Goal: Task Accomplishment & Management: Complete application form

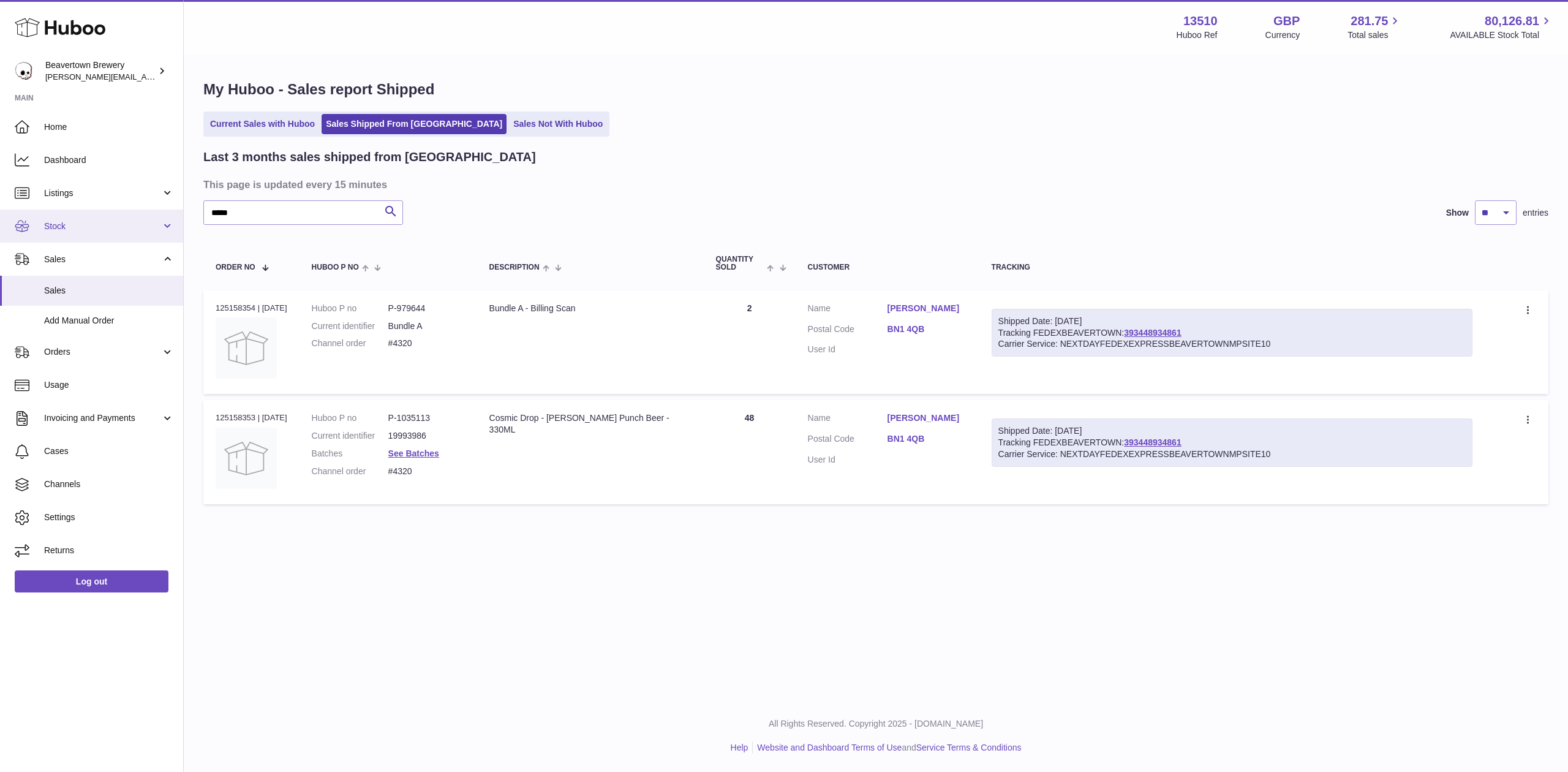
click at [79, 226] on span "Stock" at bounding box center [102, 226] width 117 height 11
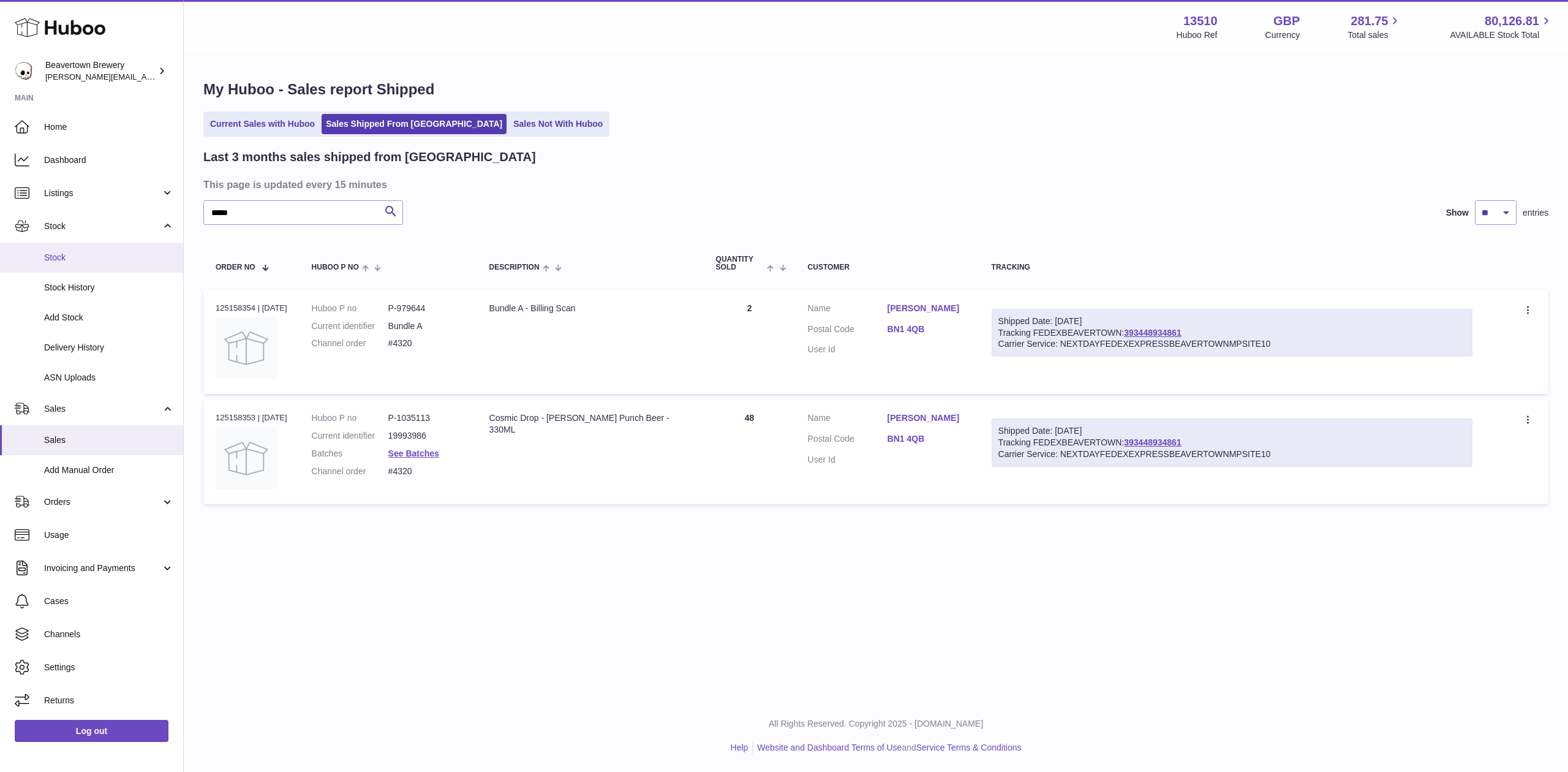
click at [84, 248] on link "Stock" at bounding box center [91, 258] width 183 height 30
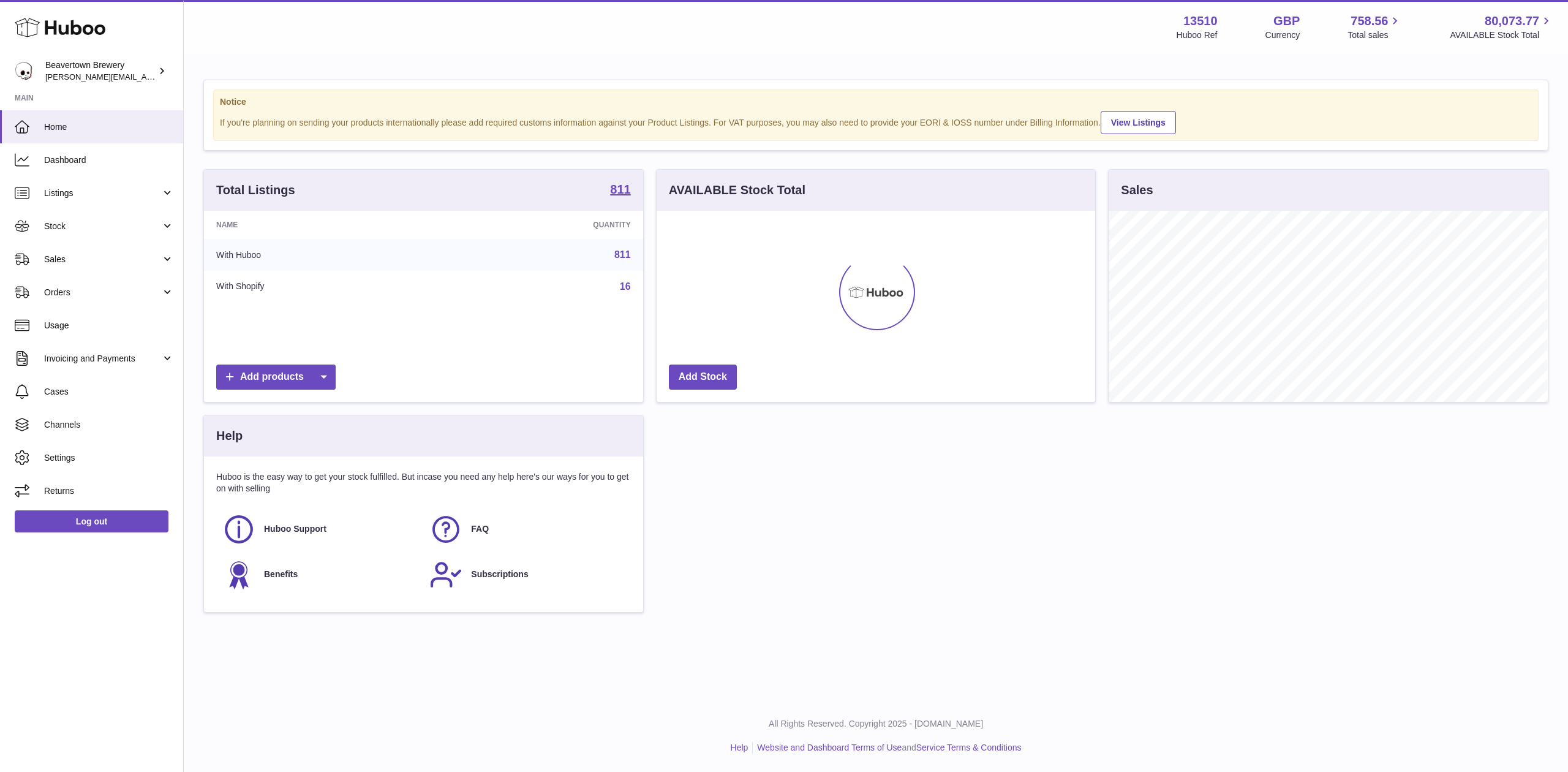
scroll to position [191, 438]
click at [65, 236] on link "Stock" at bounding box center [91, 226] width 183 height 33
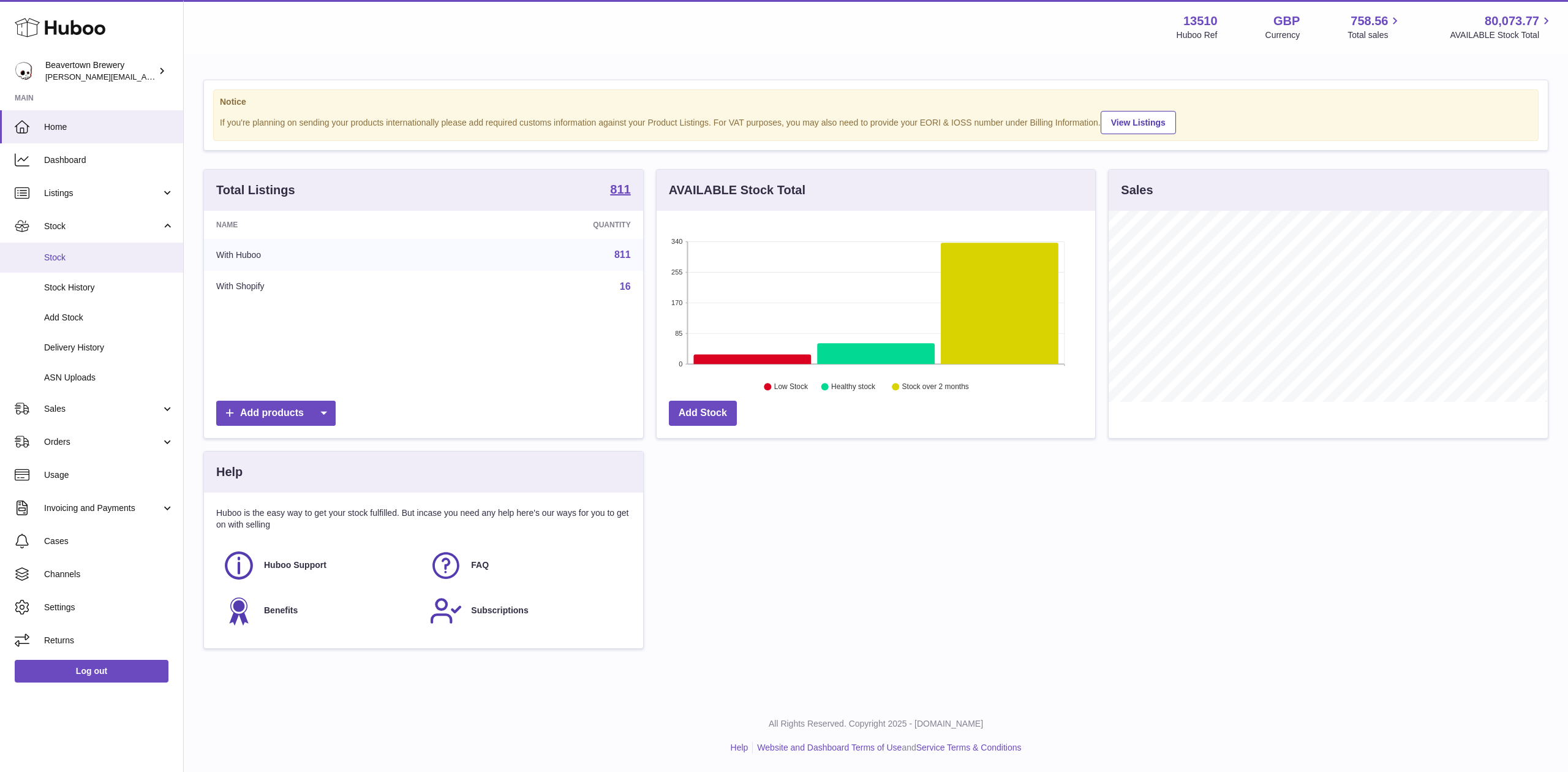
click at [72, 244] on link "Stock" at bounding box center [91, 258] width 183 height 30
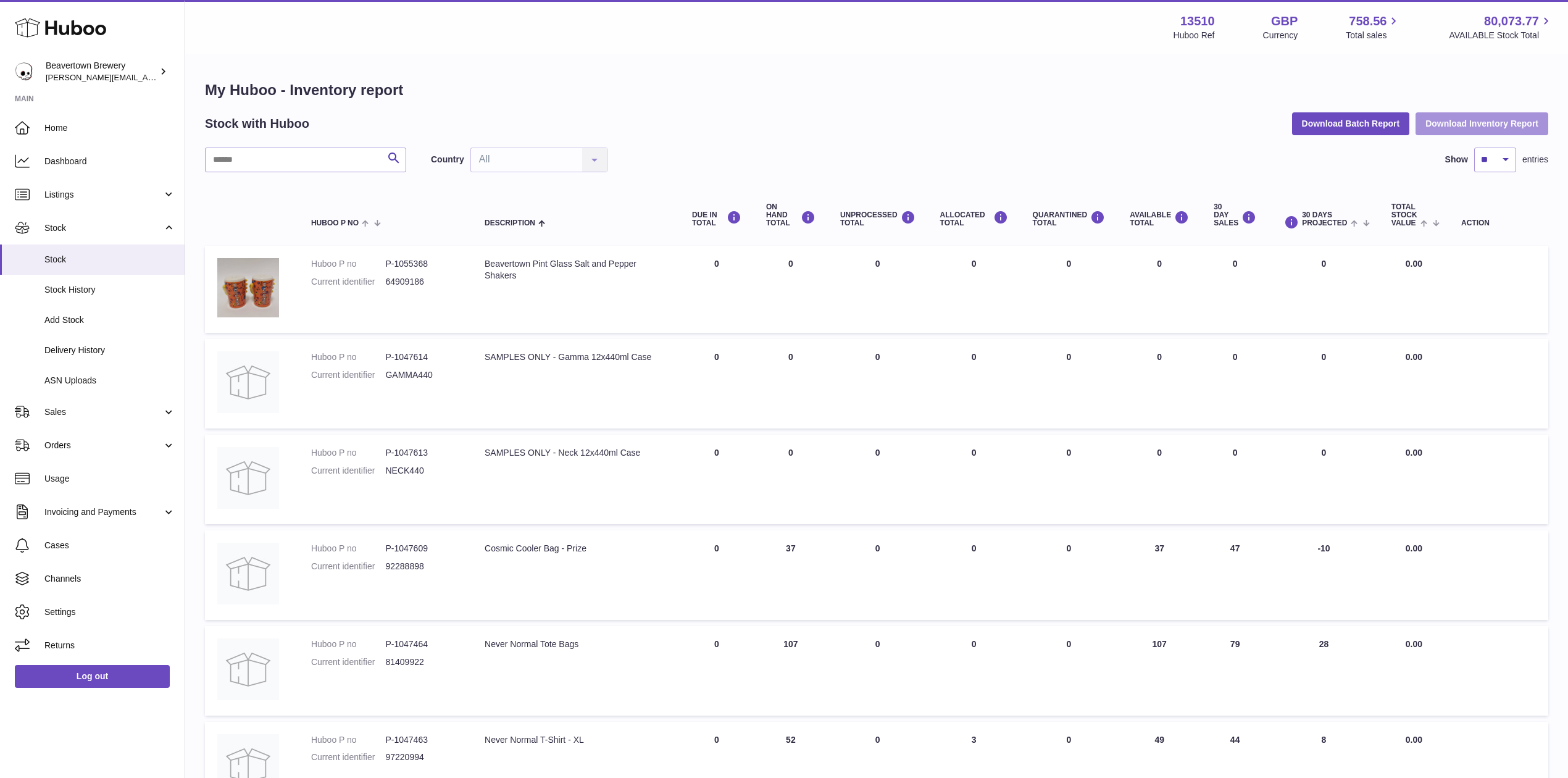
click at [1429, 127] on button "Download Inventory Report" at bounding box center [1482, 123] width 133 height 22
click at [1363, 126] on button "Download Batch Report" at bounding box center [1351, 123] width 118 height 22
click at [65, 406] on span "Sales" at bounding box center [103, 412] width 118 height 11
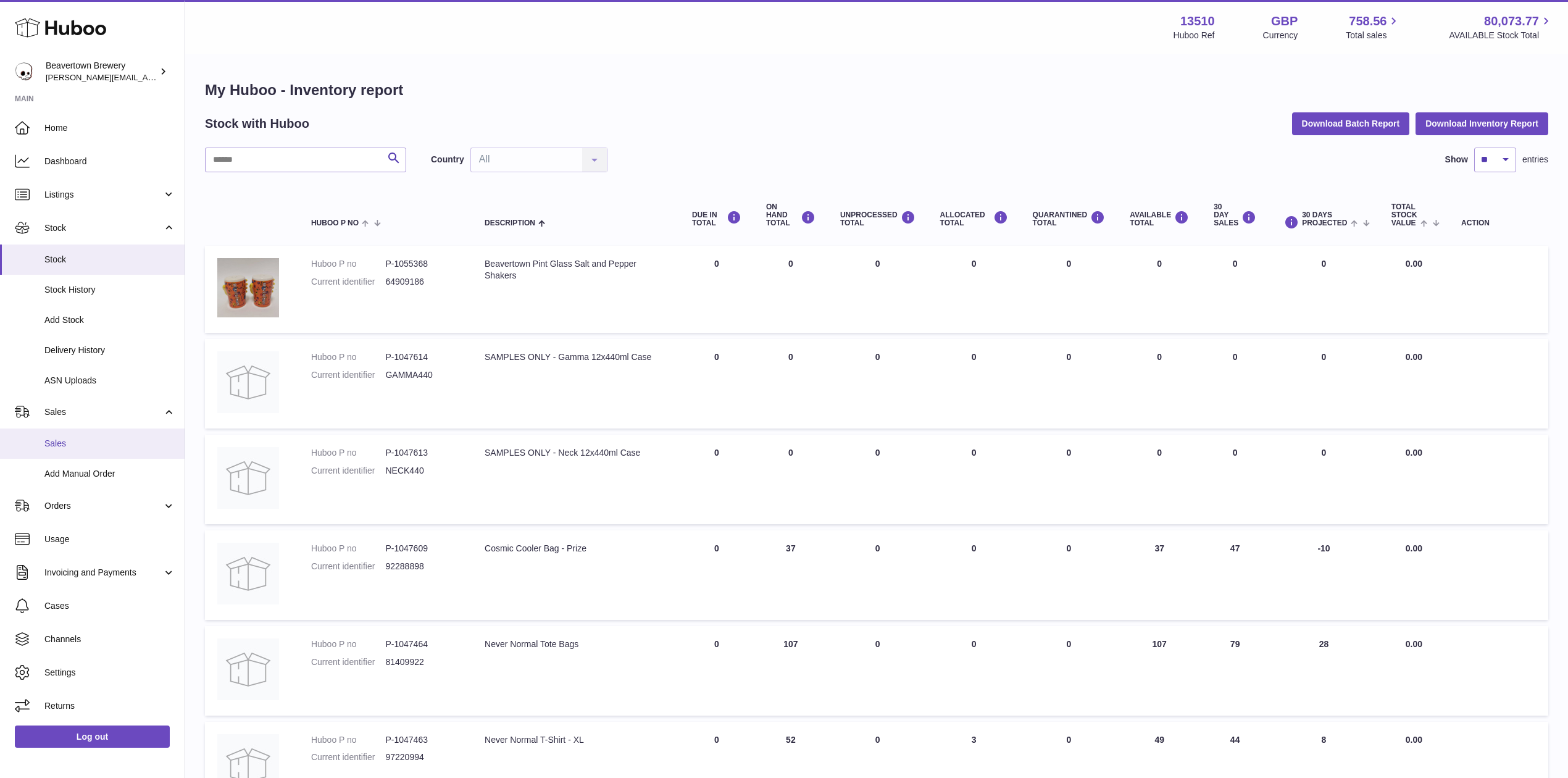
click at [75, 445] on span "Sales" at bounding box center [109, 443] width 131 height 11
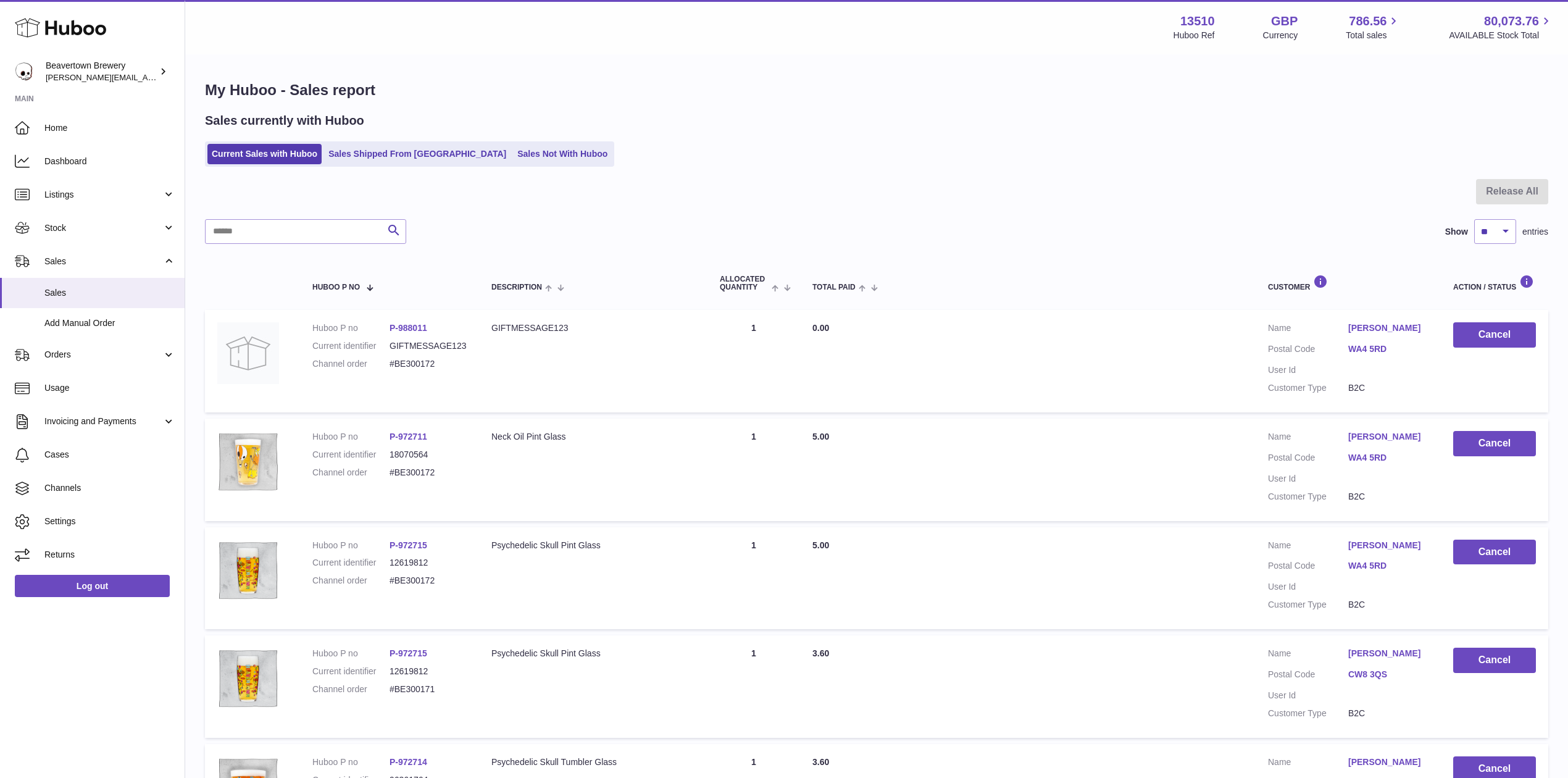
click at [487, 178] on div "My Huboo - Sales report Sales currently with Huboo Current Sales with Huboo Sal…" at bounding box center [876, 753] width 1383 height 1395
click at [513, 157] on link "Sales Not With Huboo" at bounding box center [562, 154] width 99 height 20
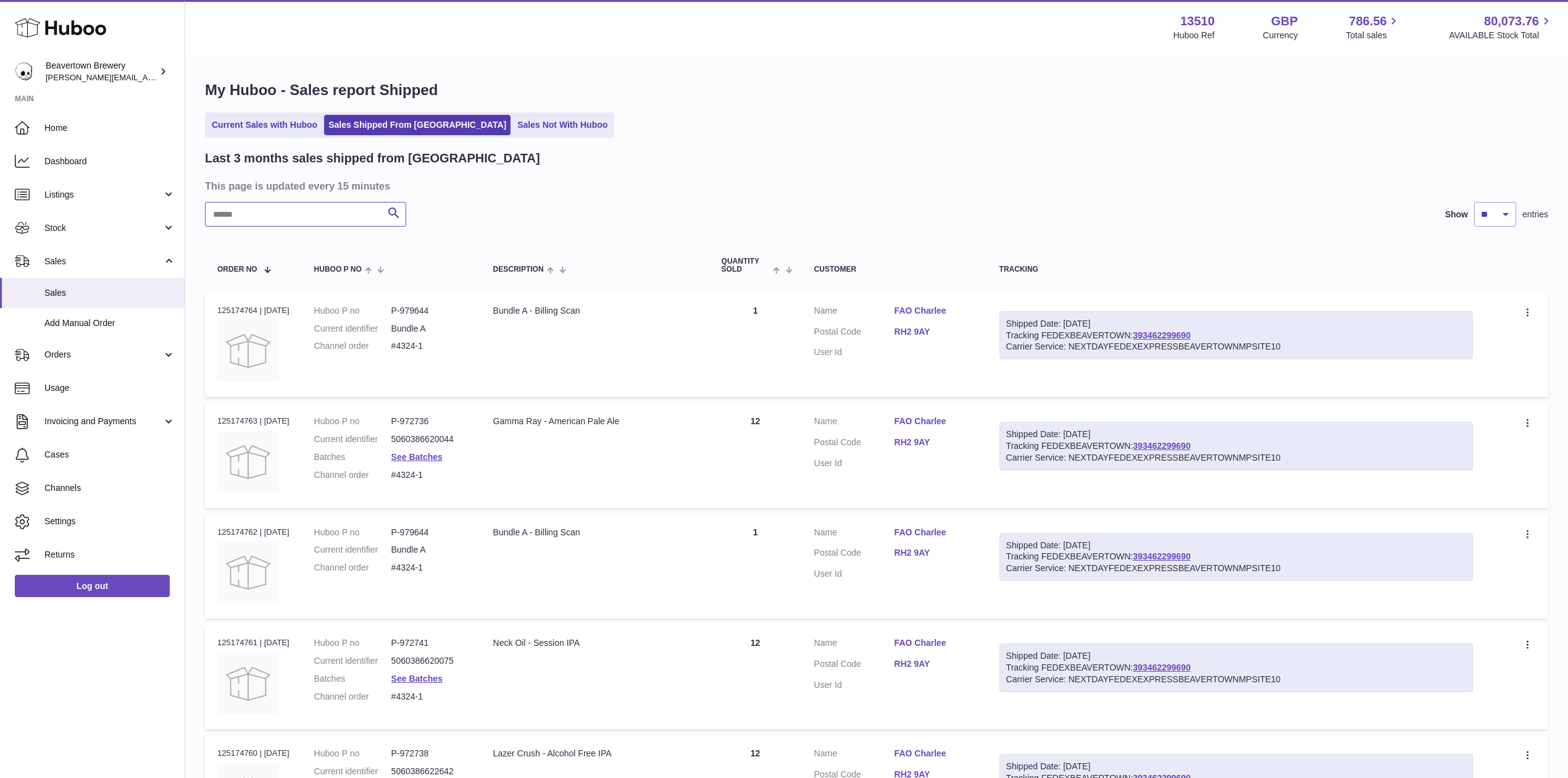
click at [320, 221] on input "text" at bounding box center [306, 214] width 201 height 25
paste input "*****"
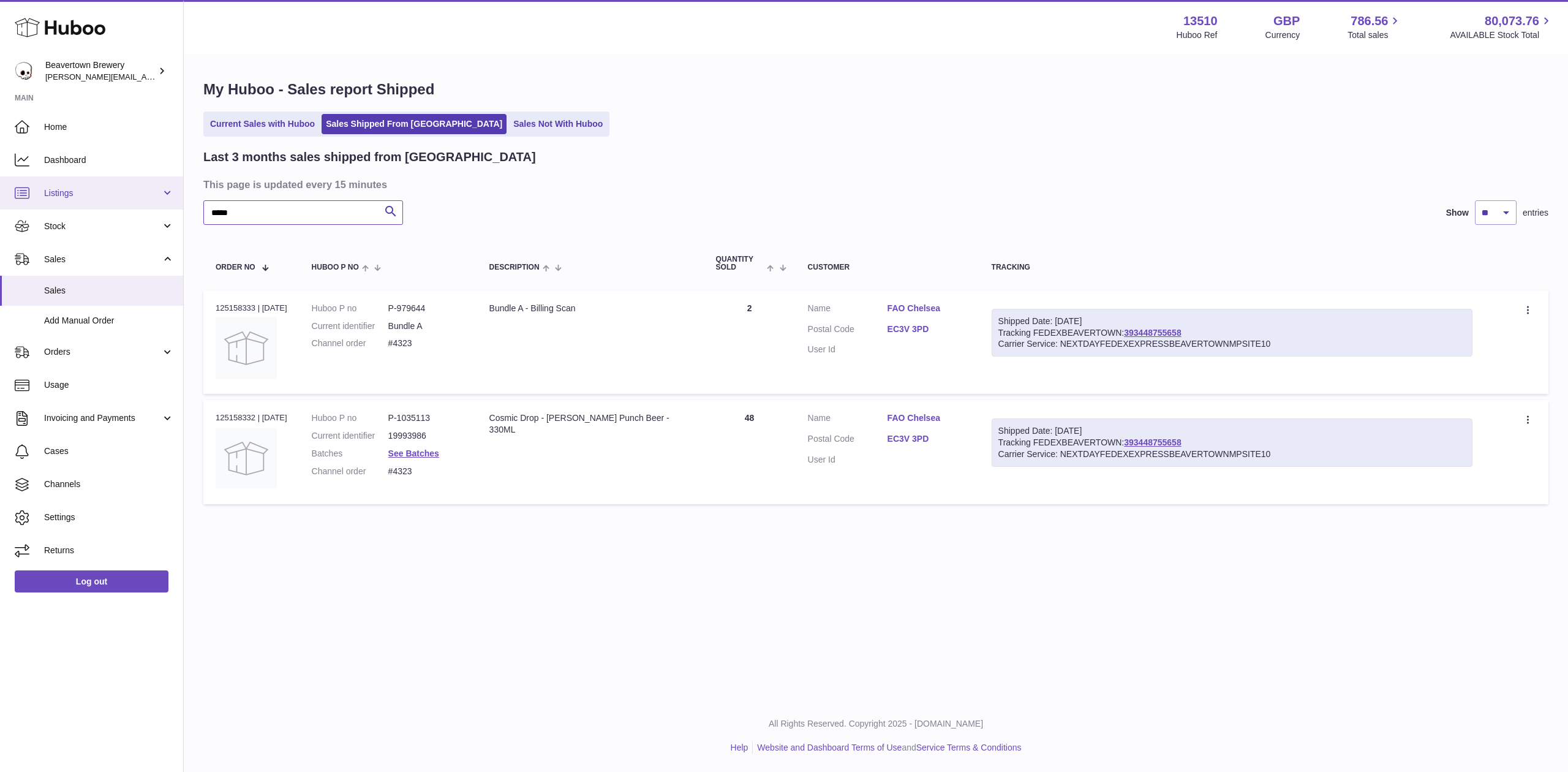
drag, startPoint x: 299, startPoint y: 211, endPoint x: 0, endPoint y: 177, distance: 300.9
click at [112, 190] on div "Huboo Beavertown Brewery Matthew.McCormack@beavertownbrewery.co.uk Main Home Da…" at bounding box center [784, 386] width 1568 height 772
paste input "text"
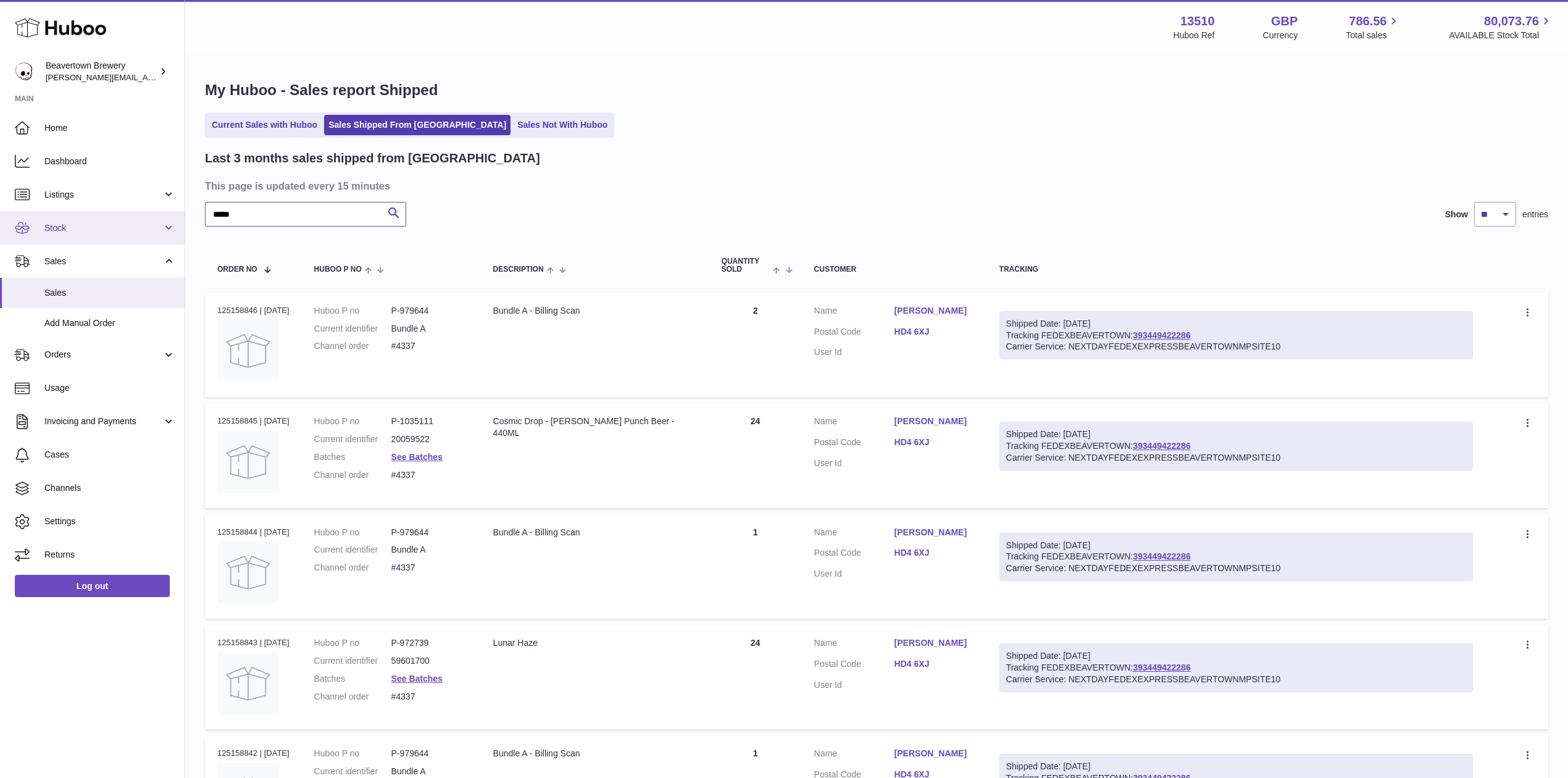
drag, startPoint x: 253, startPoint y: 210, endPoint x: 176, endPoint y: 220, distance: 77.6
click at [176, 220] on div "Huboo Beavertown Brewery Matthew.McCormack@beavertownbrewery.co.uk Main Home Da…" at bounding box center [784, 765] width 1568 height 1530
paste input "text"
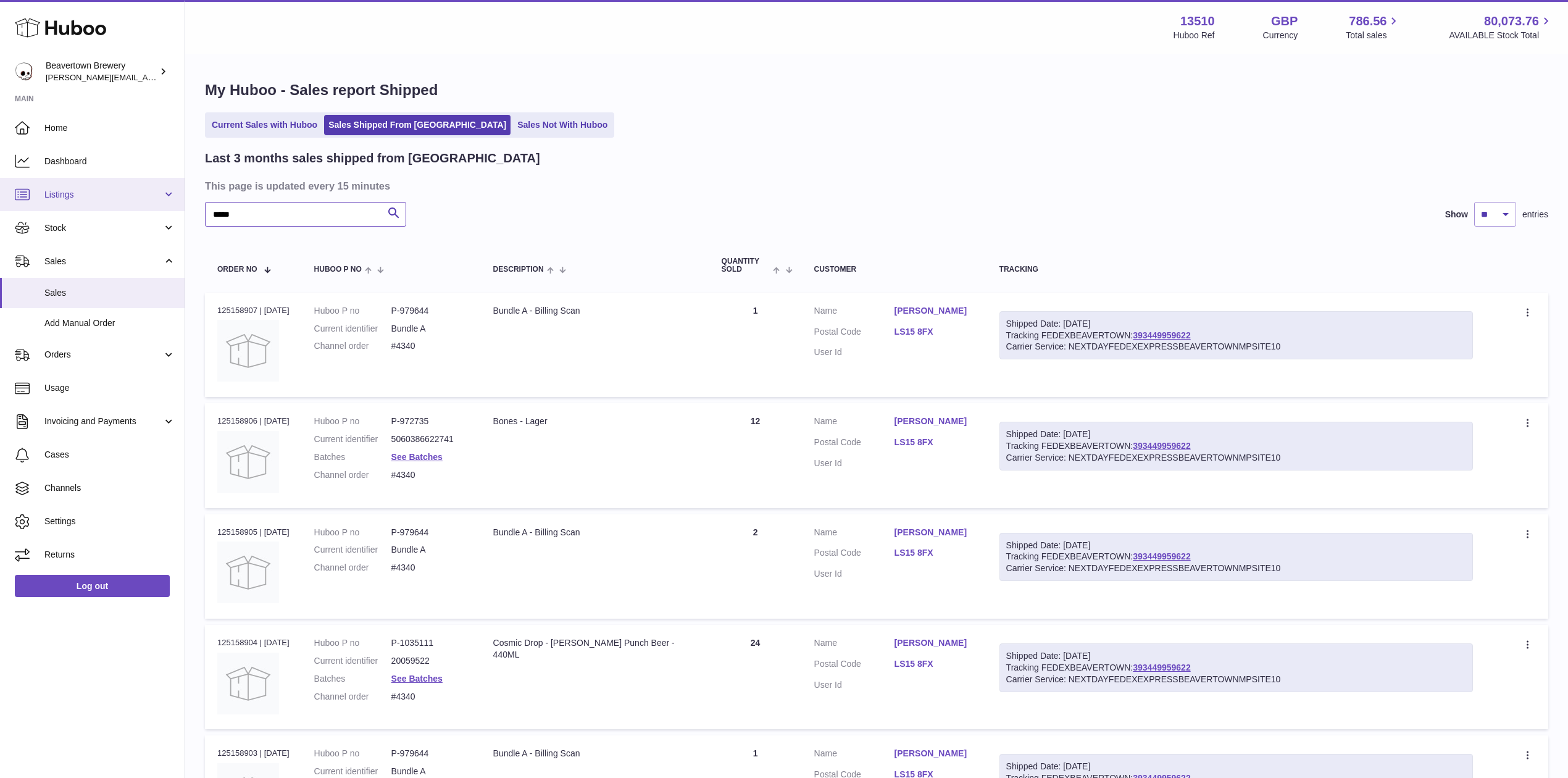
drag, startPoint x: 255, startPoint y: 217, endPoint x: 136, endPoint y: 200, distance: 120.2
click at [159, 209] on div "Huboo Beavertown Brewery Matthew.McCormack@beavertownbrewery.co.uk Main Home Da…" at bounding box center [784, 749] width 1568 height 1498
paste input "text"
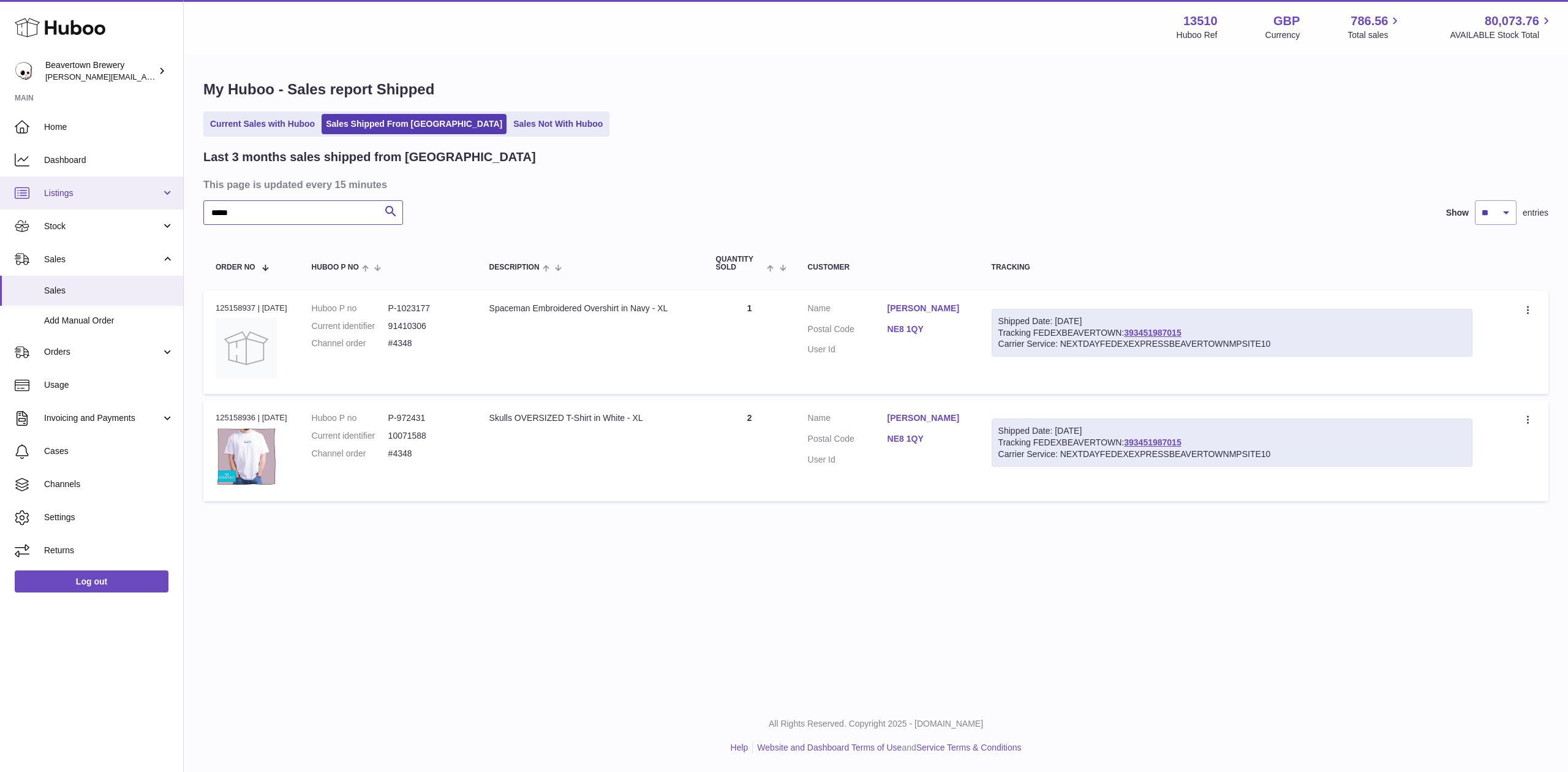
drag, startPoint x: 265, startPoint y: 207, endPoint x: 102, endPoint y: 199, distance: 163.2
click at [106, 201] on div "Huboo Beavertown Brewery Matthew.McCormack@beavertownbrewery.co.uk Main Home Da…" at bounding box center [784, 386] width 1568 height 772
paste input "text"
drag, startPoint x: 332, startPoint y: 224, endPoint x: 313, endPoint y: 223, distance: 19.0
click at [313, 223] on input "*****" at bounding box center [303, 212] width 200 height 25
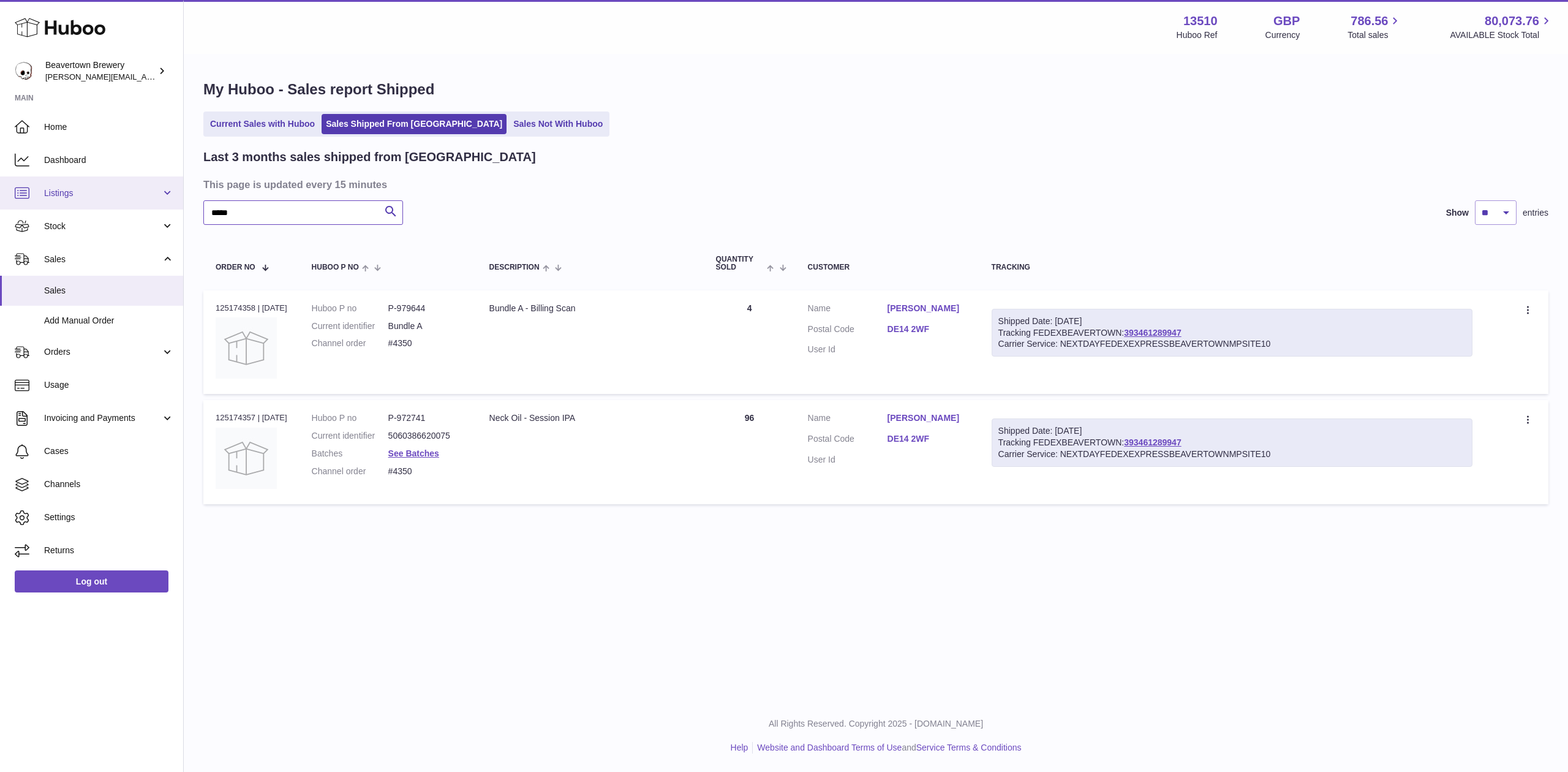
drag, startPoint x: 297, startPoint y: 212, endPoint x: 147, endPoint y: 200, distance: 150.5
click at [148, 200] on div "Huboo Beavertown Brewery Matthew.McCormack@beavertownbrewery.co.uk Main Home Da…" at bounding box center [784, 386] width 1568 height 772
paste input "**"
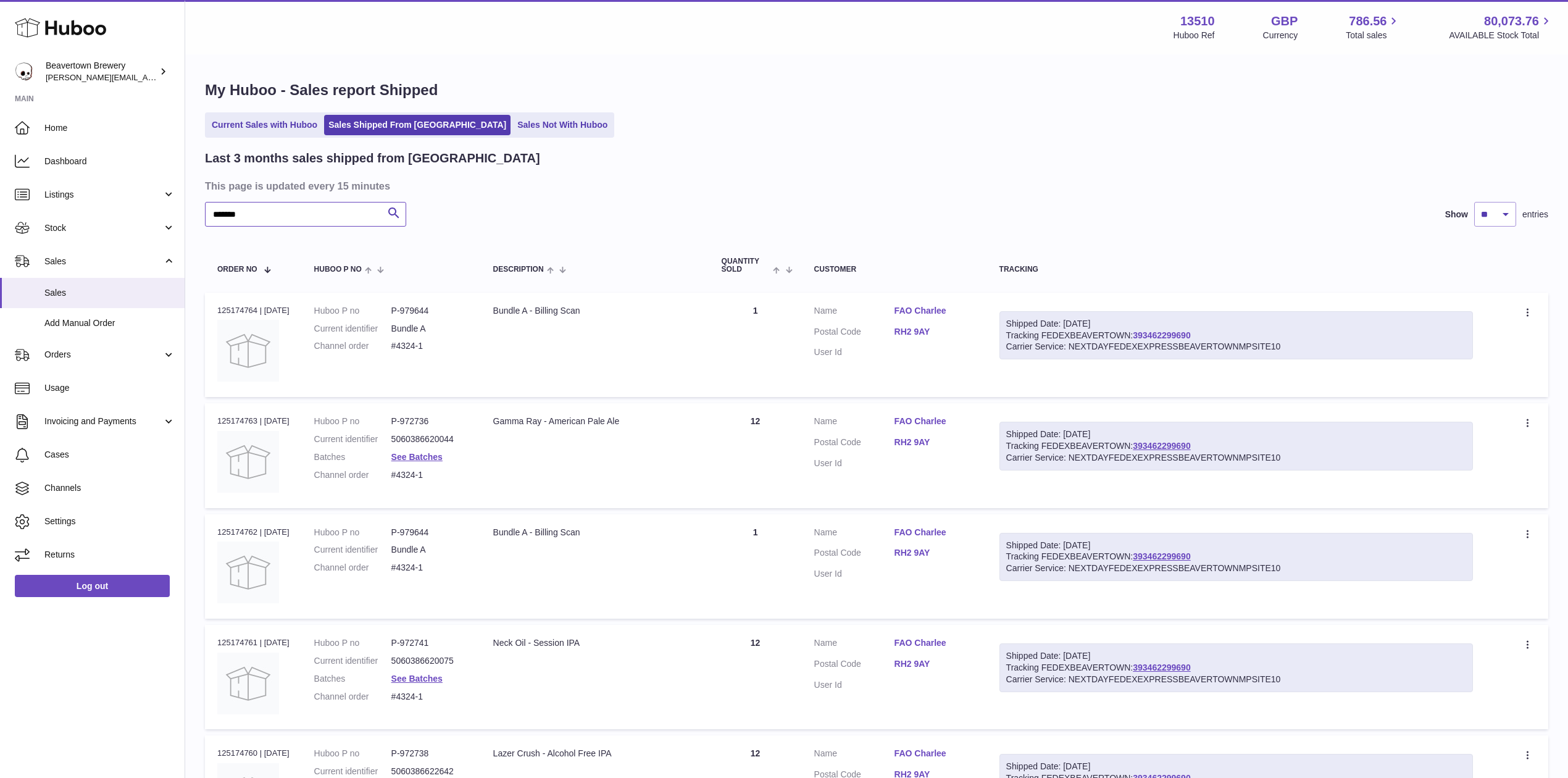
type input "*******"
click at [87, 322] on span "Add Manual Order" at bounding box center [109, 323] width 131 height 11
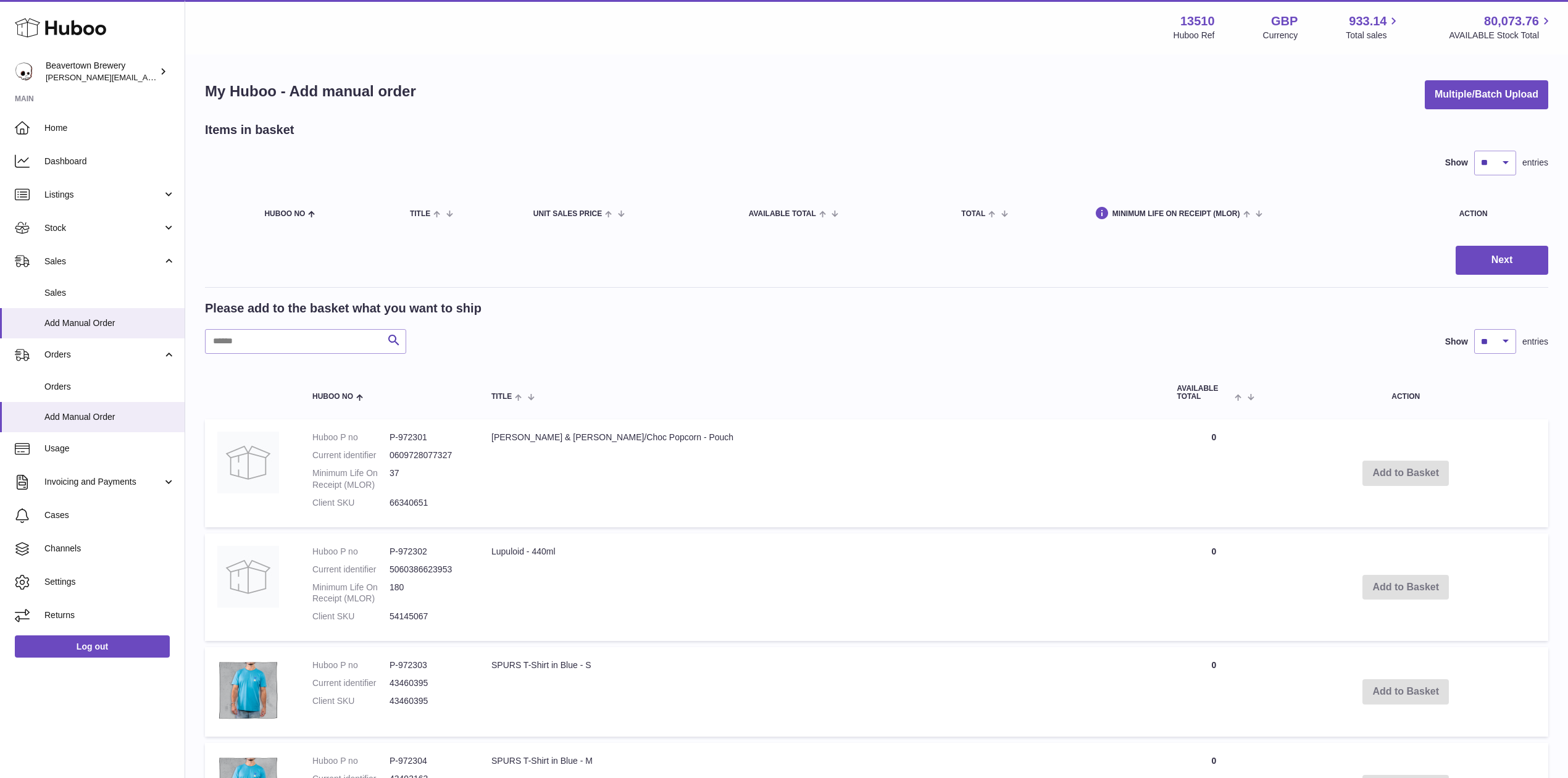
click at [1474, 116] on div "My Huboo - Add manual order Multiple/Batch Upload Items in basket Show ** ** **…" at bounding box center [876, 777] width 1383 height 1442
click at [1473, 111] on div "My Huboo - Add manual order Multiple/Batch Upload Items in basket Show ** ** **…" at bounding box center [876, 777] width 1383 height 1442
click at [1475, 97] on button "Multiple/Batch Upload" at bounding box center [1486, 95] width 123 height 29
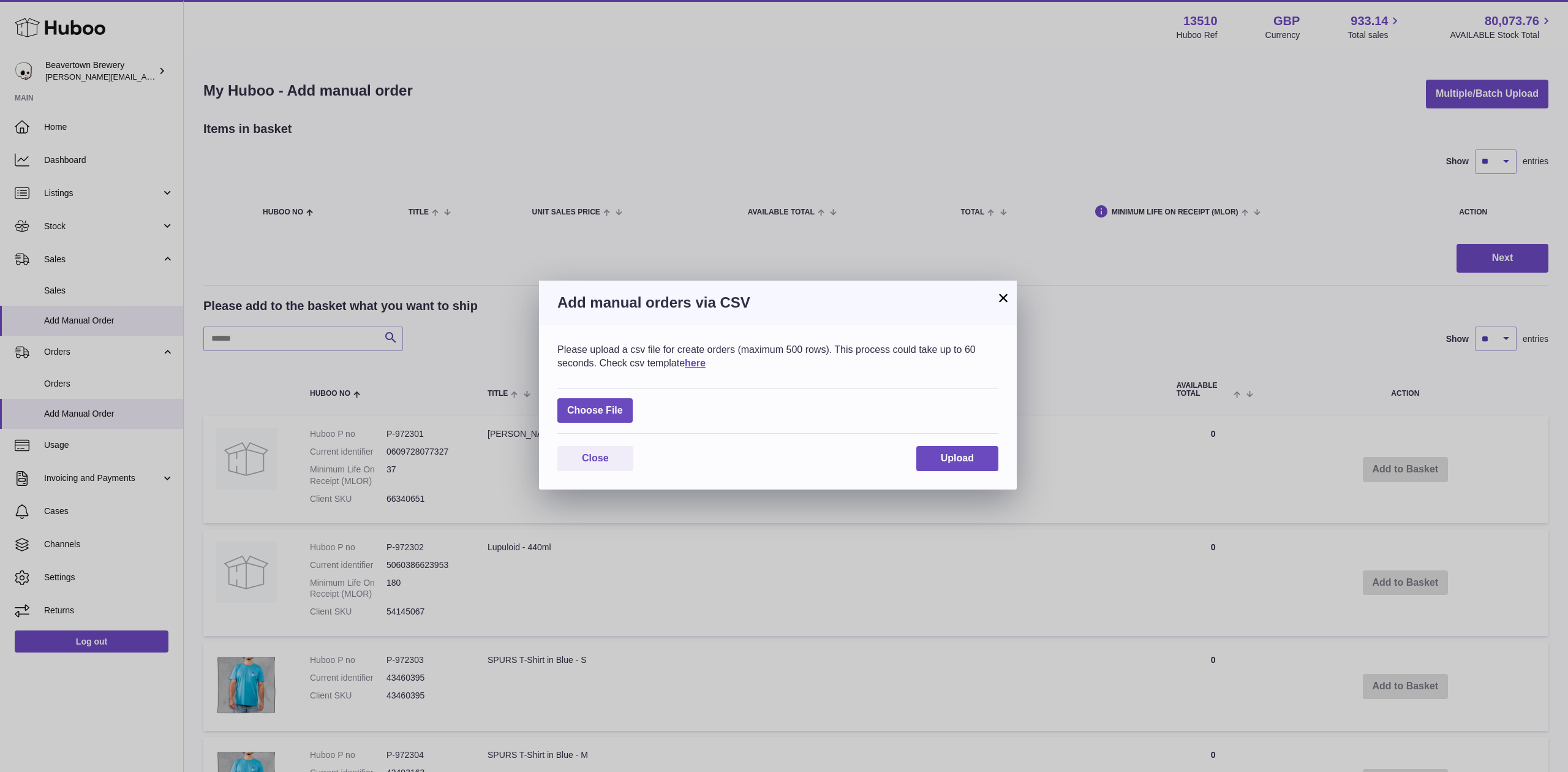
click at [635, 408] on div "Choose File" at bounding box center [778, 411] width 441 height 46
click at [629, 409] on label at bounding box center [595, 411] width 75 height 25
click at [623, 405] on input "file" at bounding box center [623, 405] width 1 height 1
type input "**********"
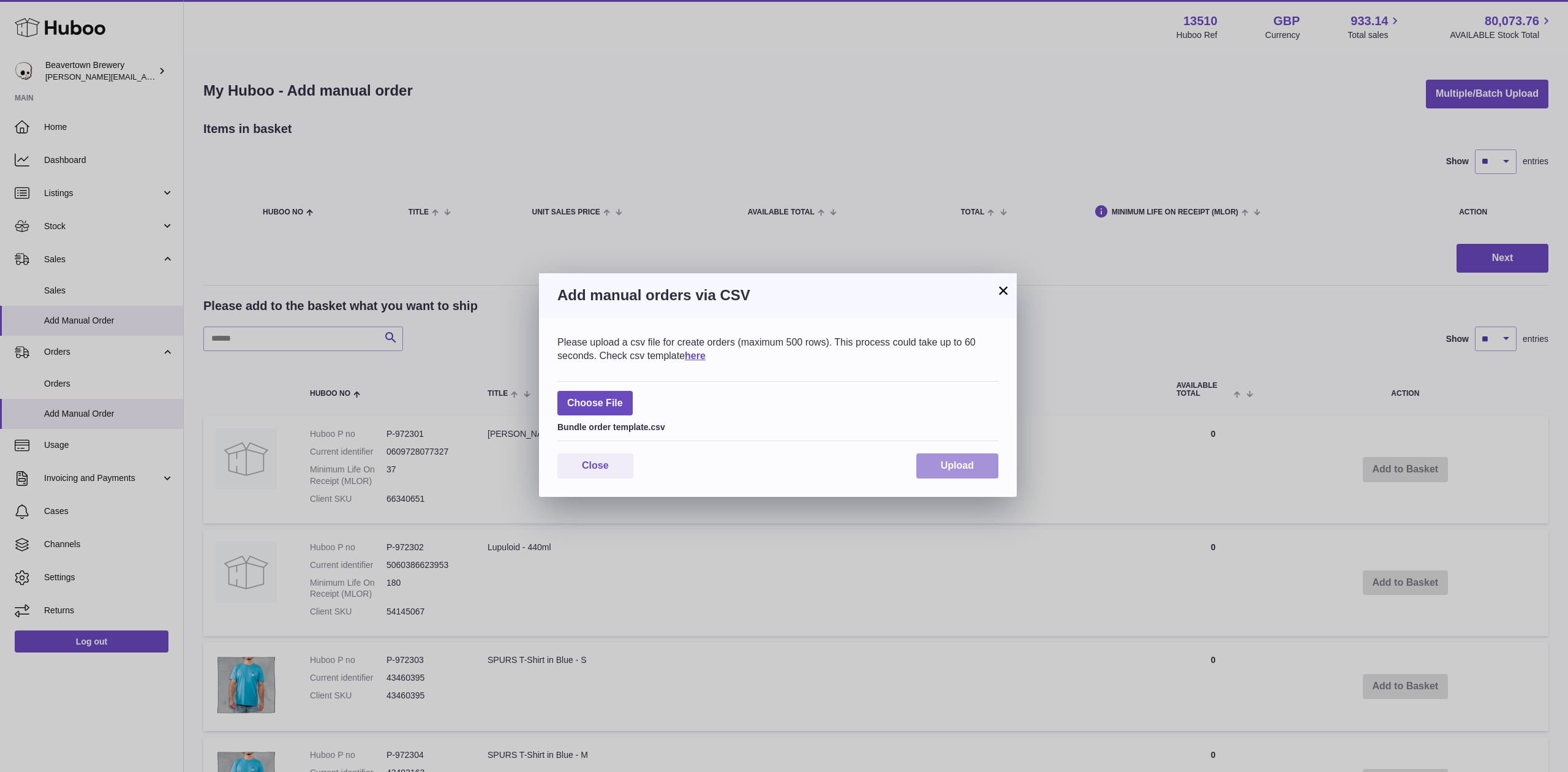
click at [920, 461] on button "Upload" at bounding box center [957, 466] width 82 height 25
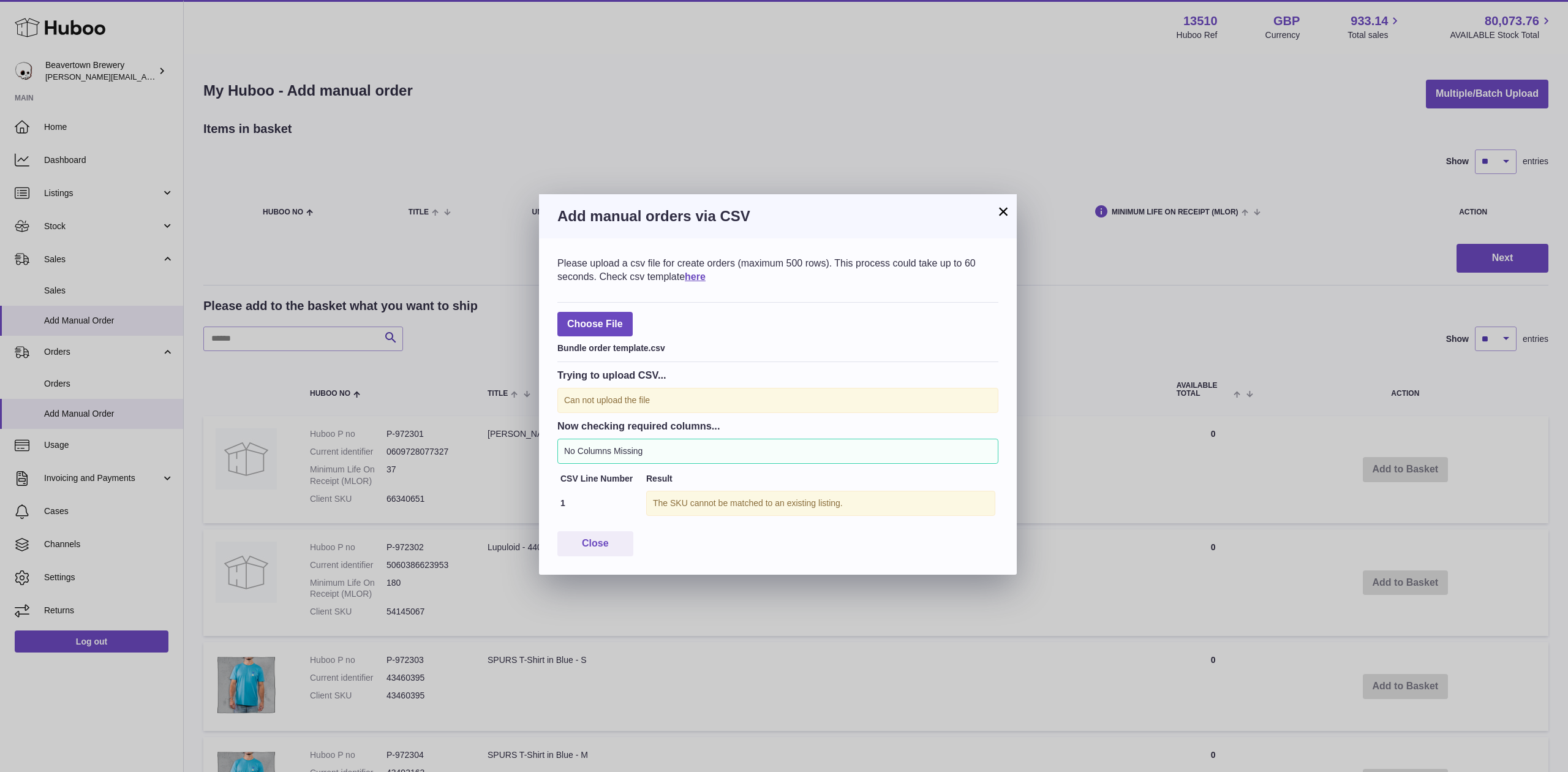
click at [1005, 214] on button "×" at bounding box center [1003, 212] width 15 height 15
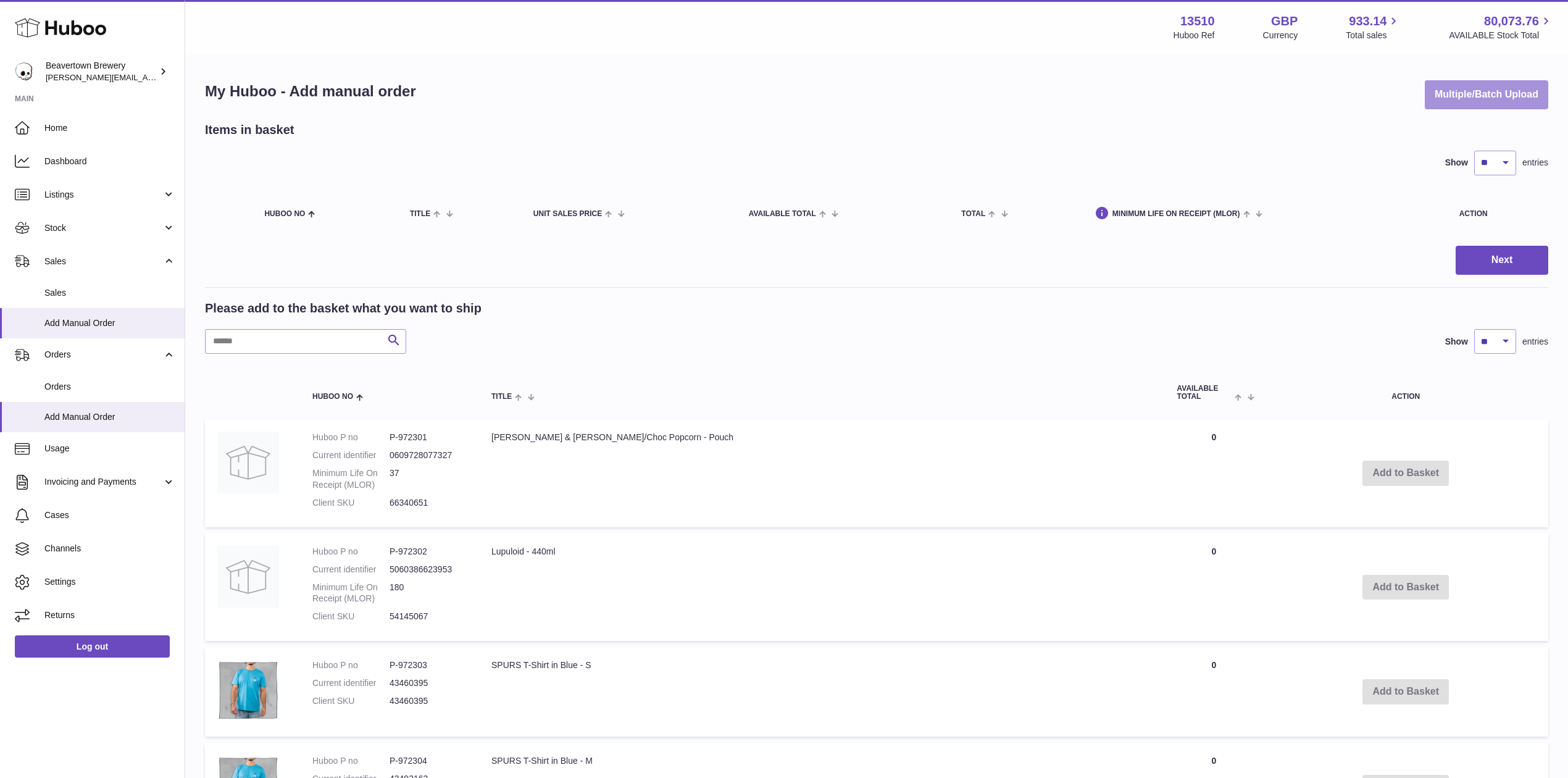
click at [1455, 103] on button "Multiple/Batch Upload" at bounding box center [1486, 95] width 123 height 29
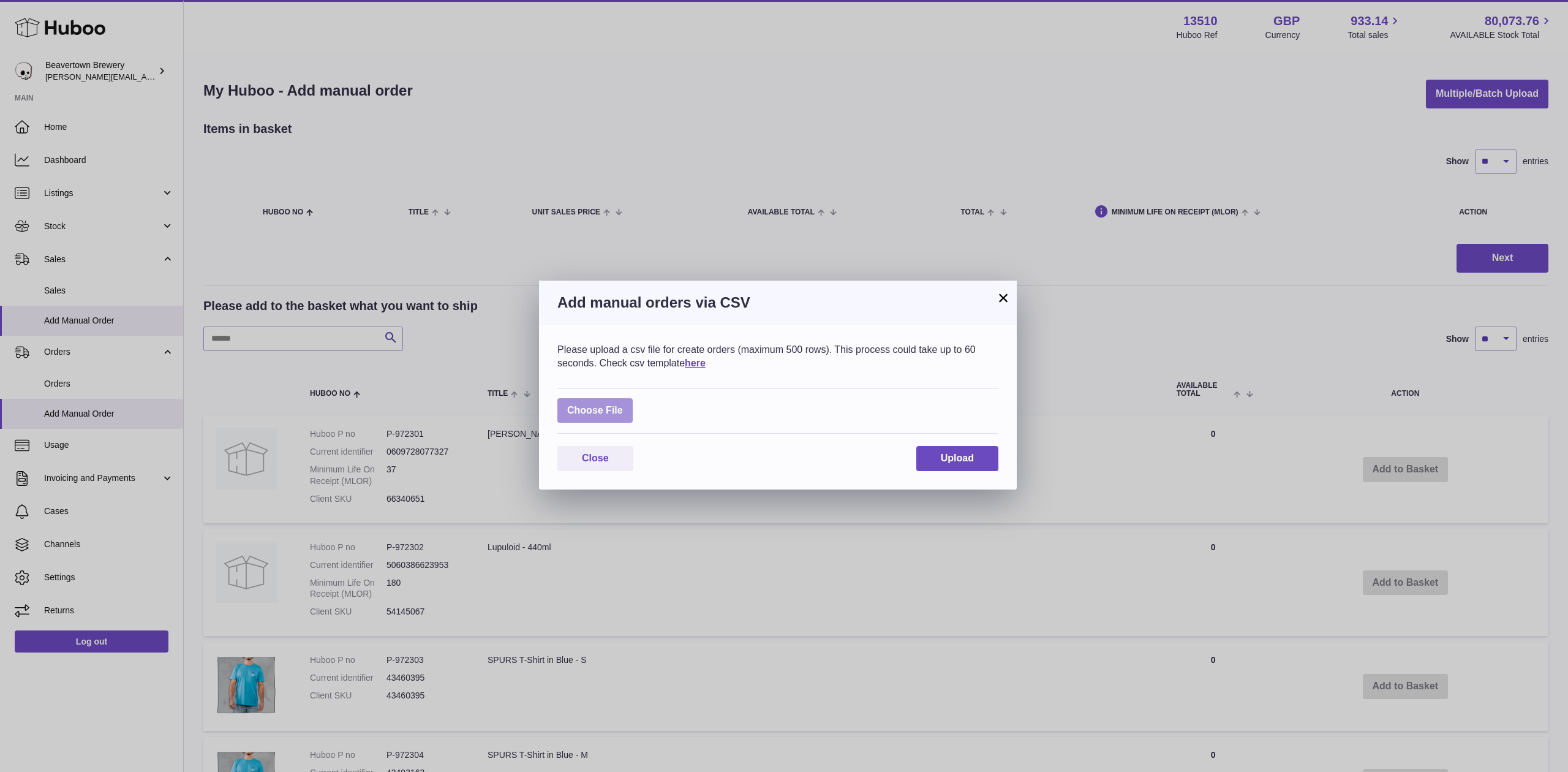
click at [621, 407] on label at bounding box center [595, 411] width 75 height 25
click at [623, 405] on input "file" at bounding box center [623, 405] width 1 height 1
type input "**********"
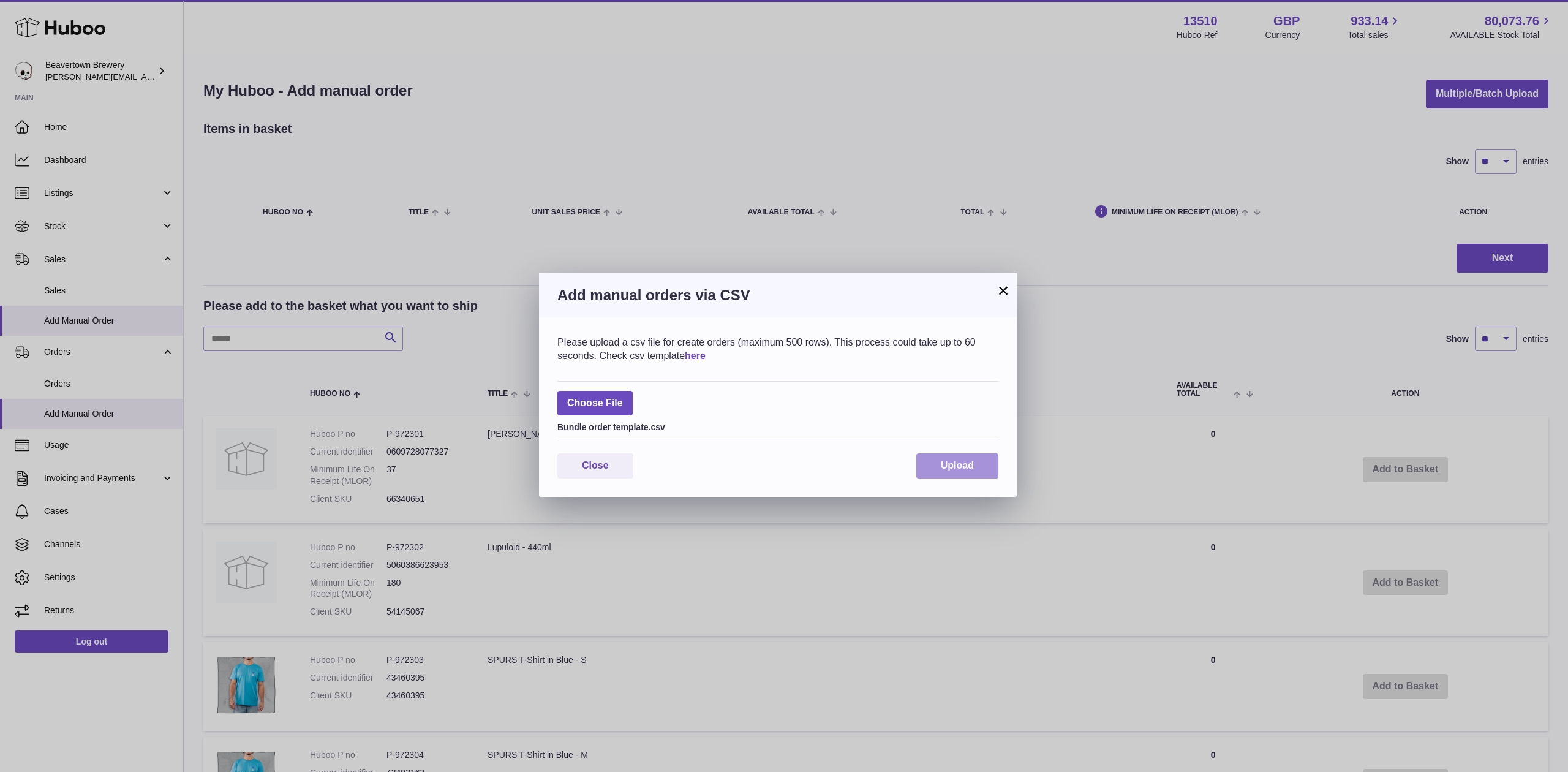
click at [953, 464] on span "Upload" at bounding box center [957, 466] width 33 height 11
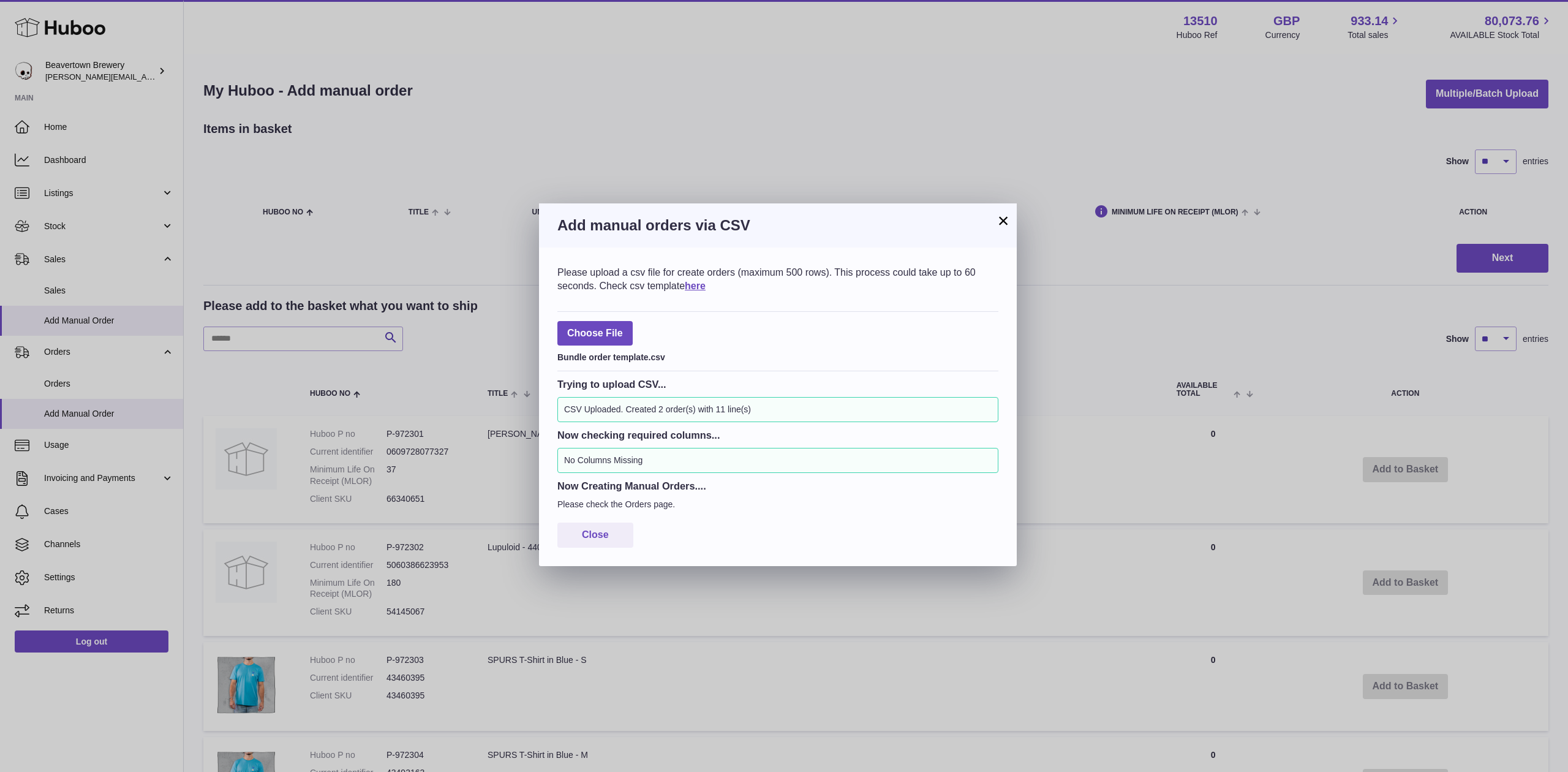
click at [998, 221] on button "×" at bounding box center [1003, 220] width 15 height 15
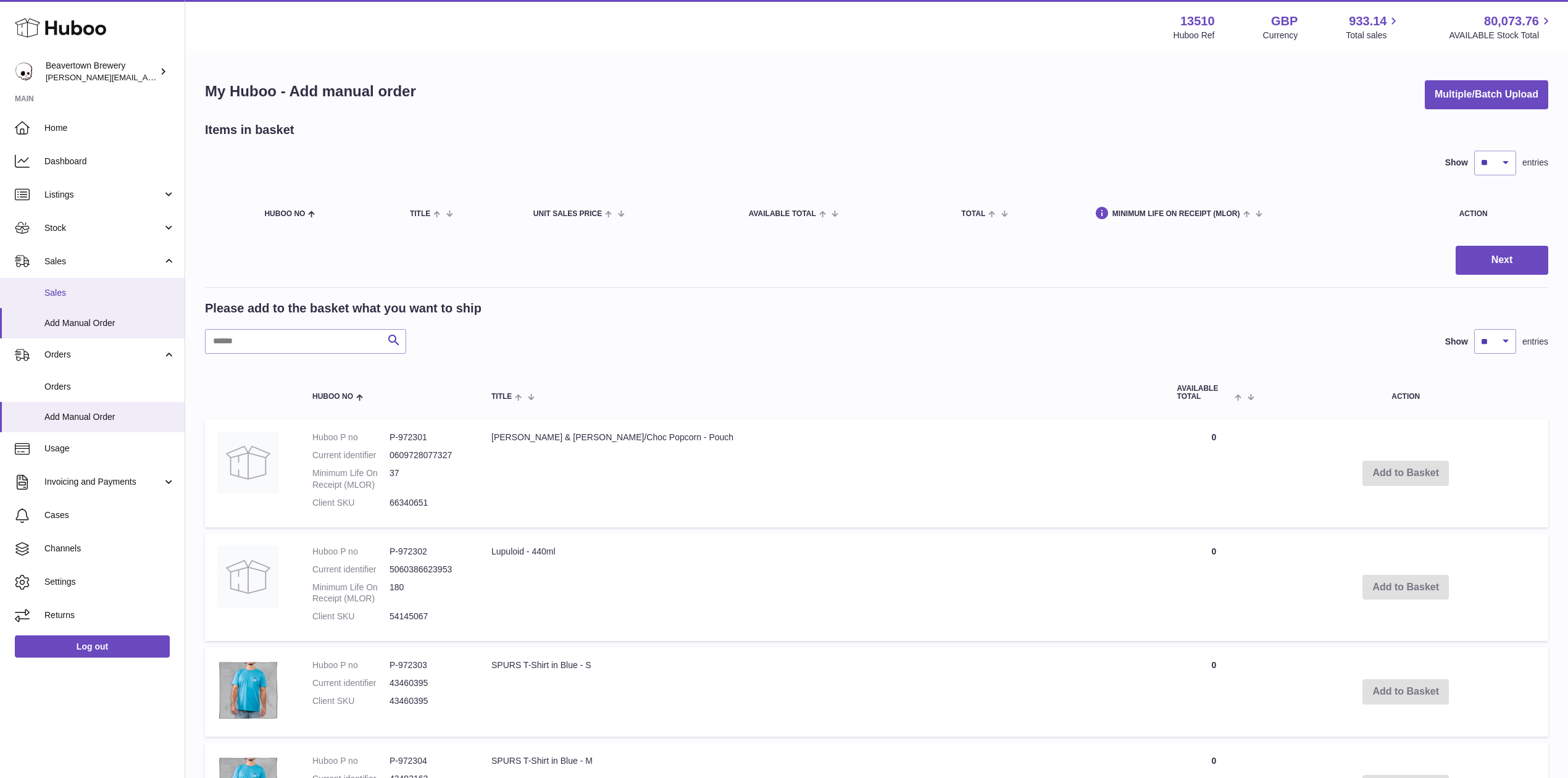
click at [66, 295] on span "Sales" at bounding box center [109, 292] width 131 height 11
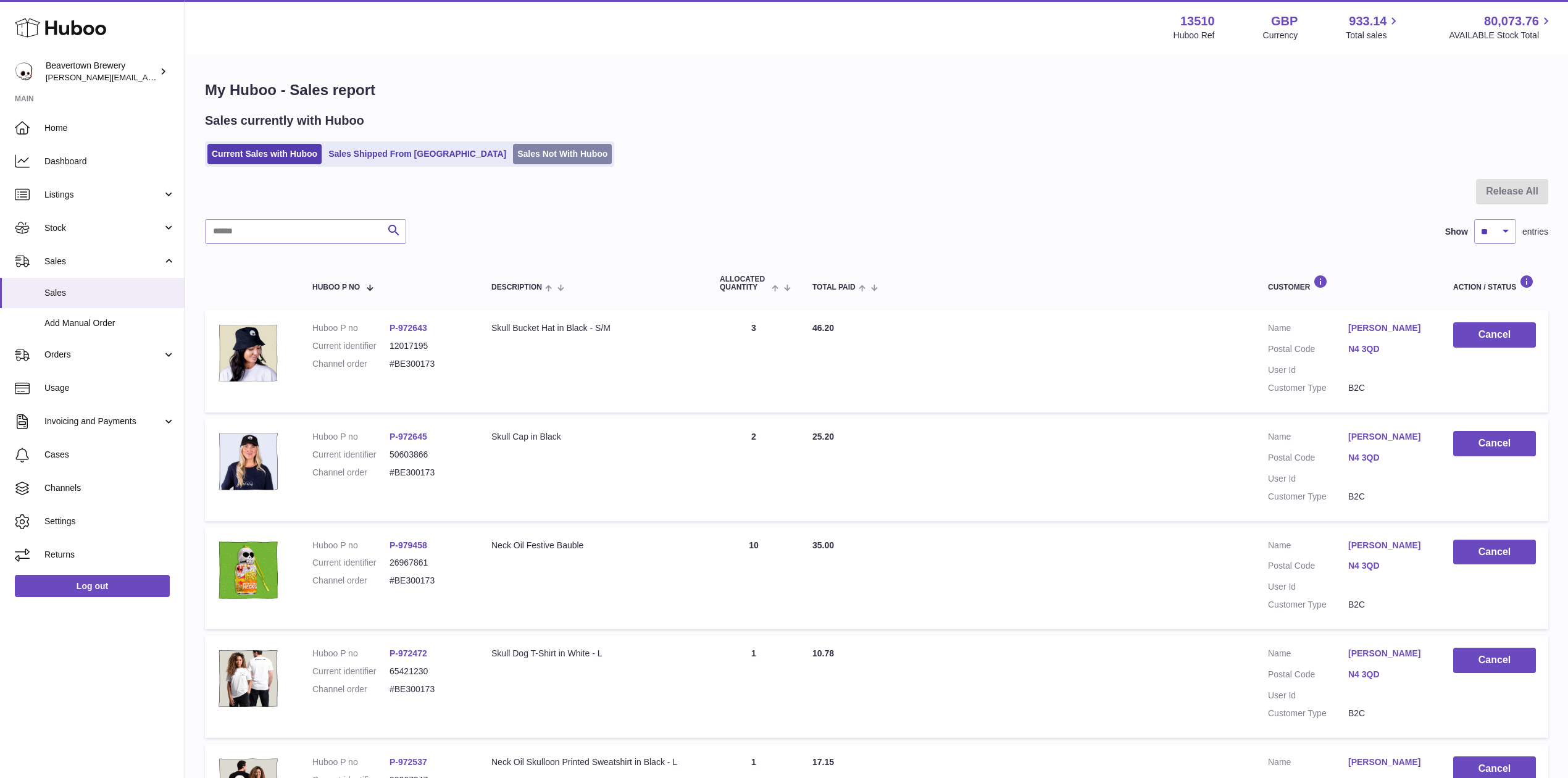
click at [513, 144] on link "Sales Not With Huboo" at bounding box center [562, 154] width 99 height 20
